Goal: Transaction & Acquisition: Purchase product/service

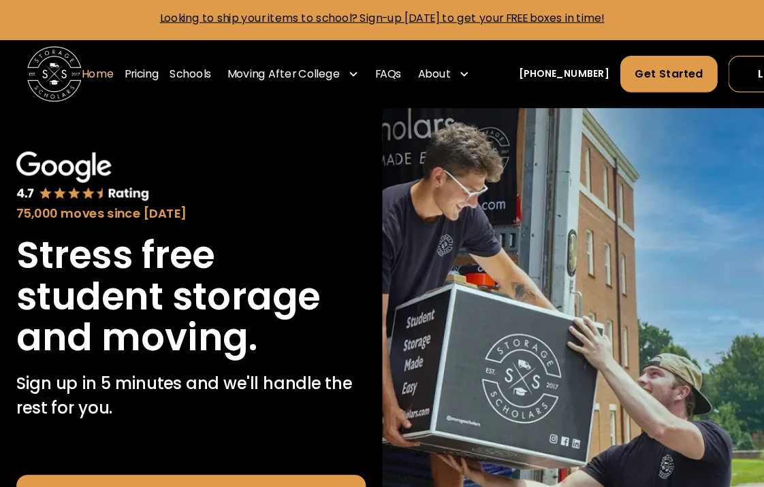
scroll to position [7, 0]
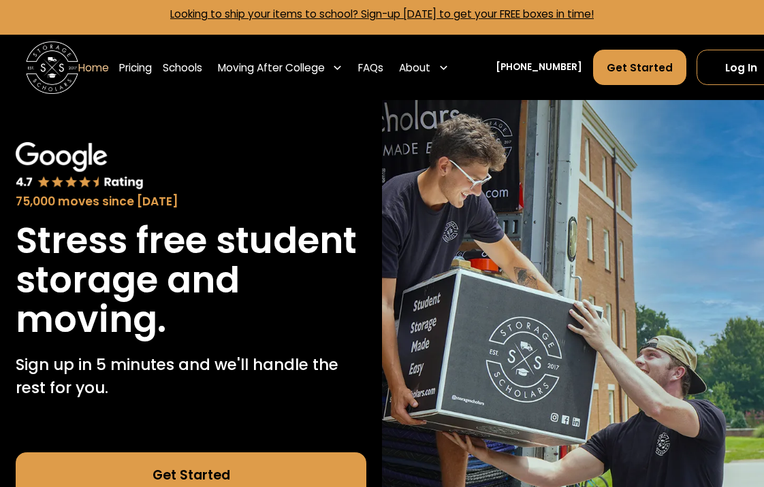
click at [131, 65] on link "Pricing" at bounding box center [135, 67] width 33 height 37
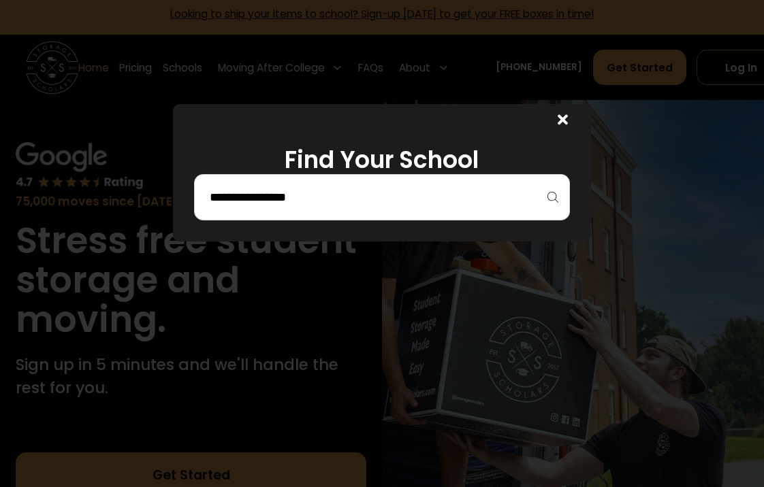
click at [528, 178] on div at bounding box center [382, 197] width 376 height 46
click at [533, 204] on input "search" at bounding box center [381, 197] width 347 height 23
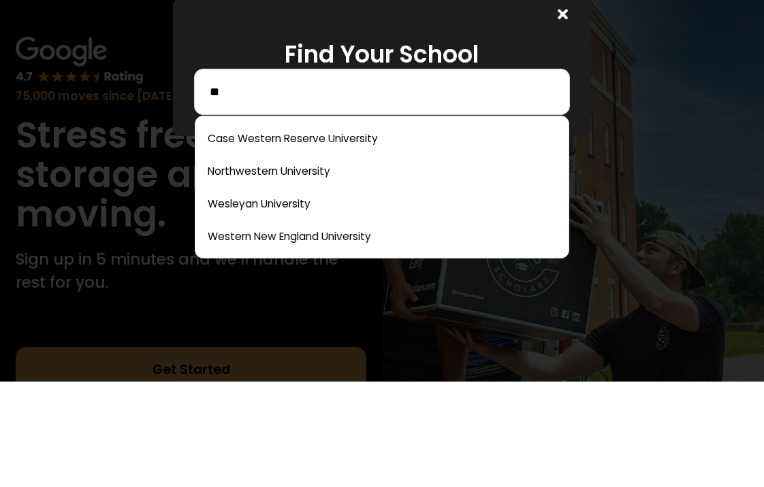
type input "*"
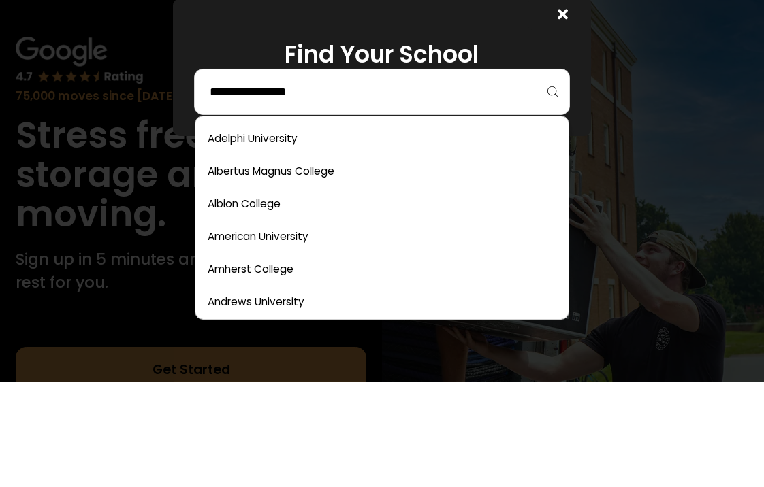
type input "*"
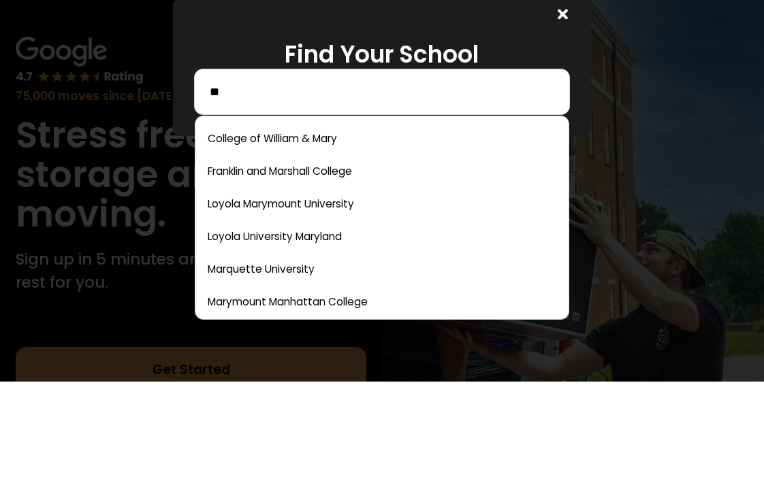
type input "*"
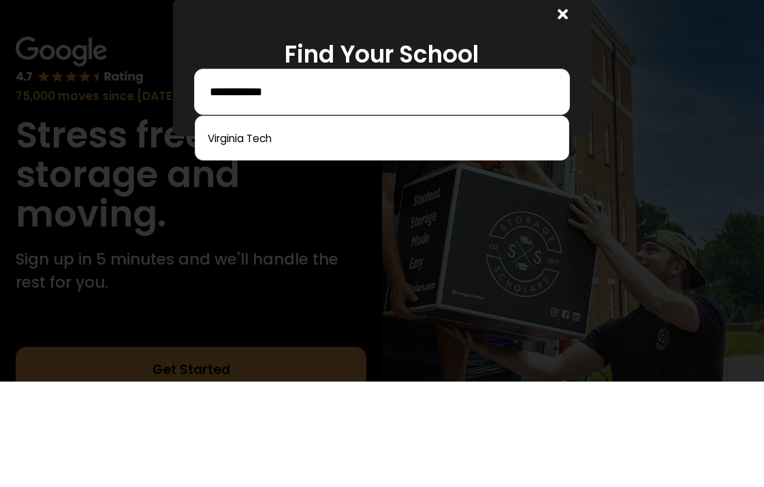
type input "**********"
click at [301, 229] on link at bounding box center [382, 244] width 362 height 30
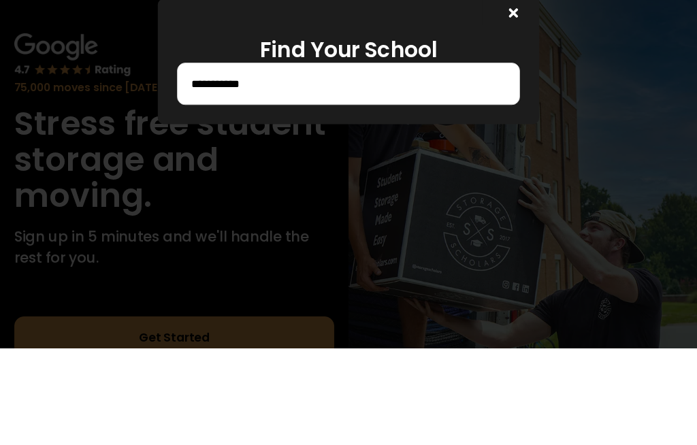
scroll to position [135, 29]
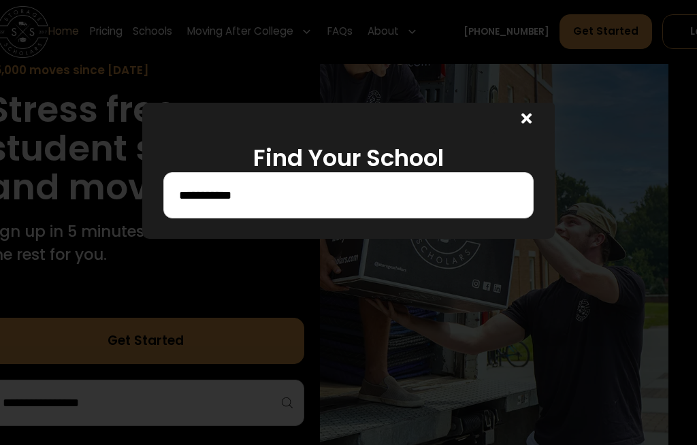
click at [534, 120] on div at bounding box center [524, 118] width 62 height 31
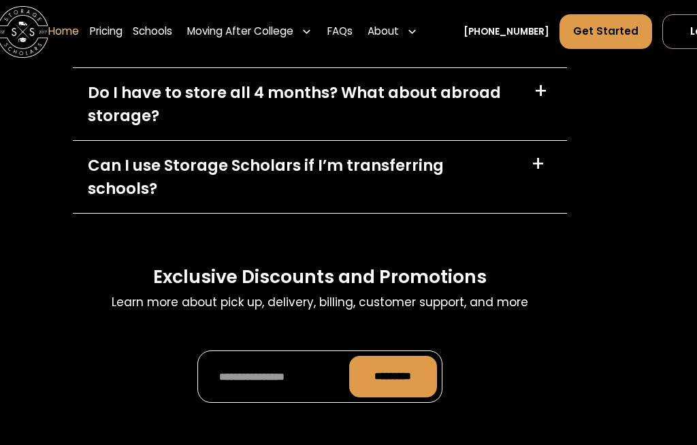
scroll to position [3957, 28]
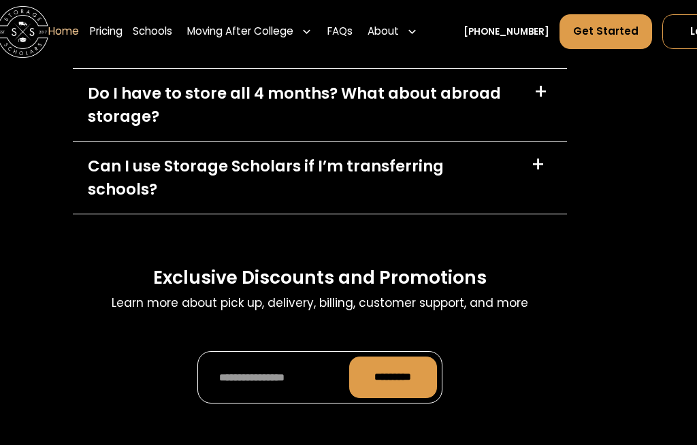
click at [99, 32] on link "Pricing" at bounding box center [107, 32] width 33 height 36
click at [157, 27] on link "Schools" at bounding box center [152, 32] width 39 height 36
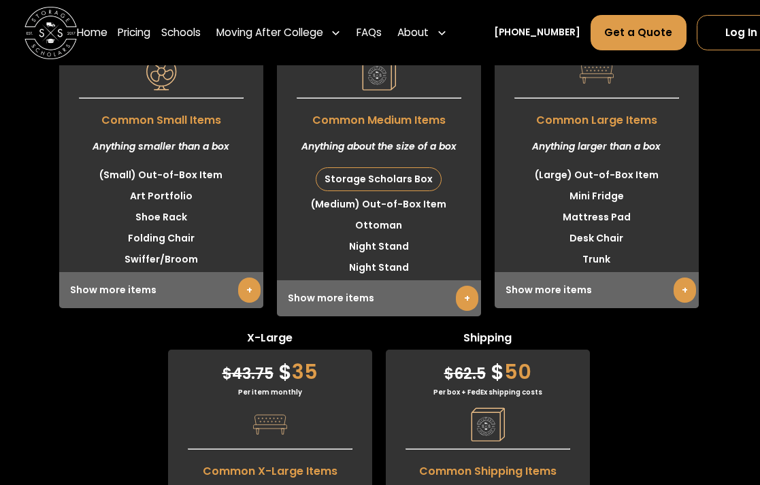
scroll to position [3561, 1]
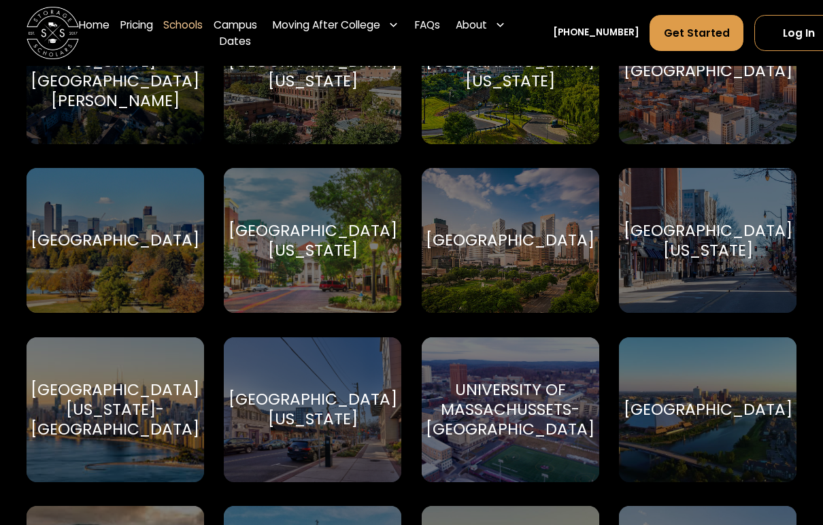
scroll to position [6416, 0]
